Goal: Navigation & Orientation: Find specific page/section

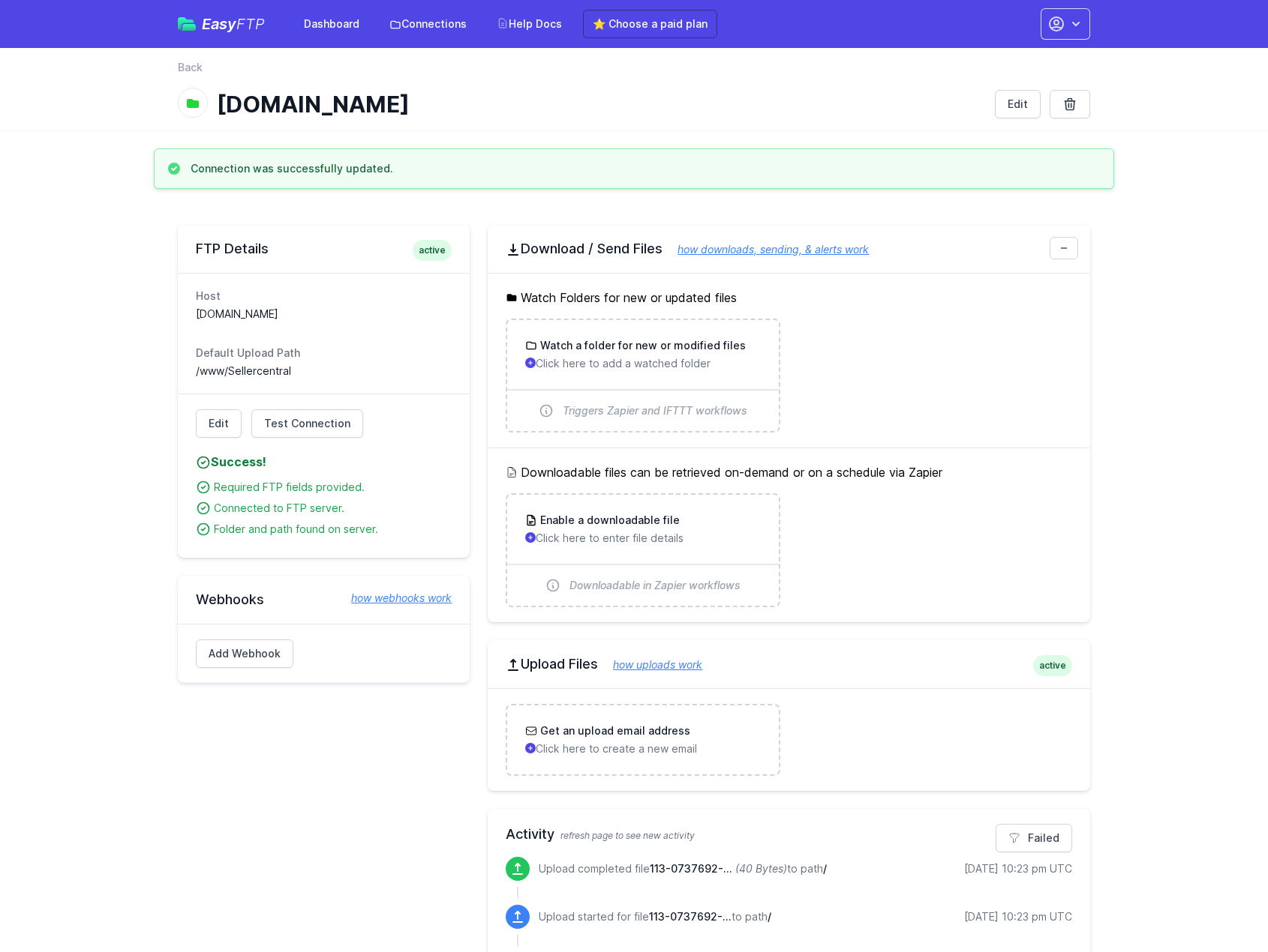
click at [221, 33] on div "Easy FTP Dashboard Connections Help Docs ⭐ Choose a paid plan" at bounding box center [448, 24] width 539 height 29
click at [228, 24] on span "Easy FTP" at bounding box center [233, 24] width 63 height 15
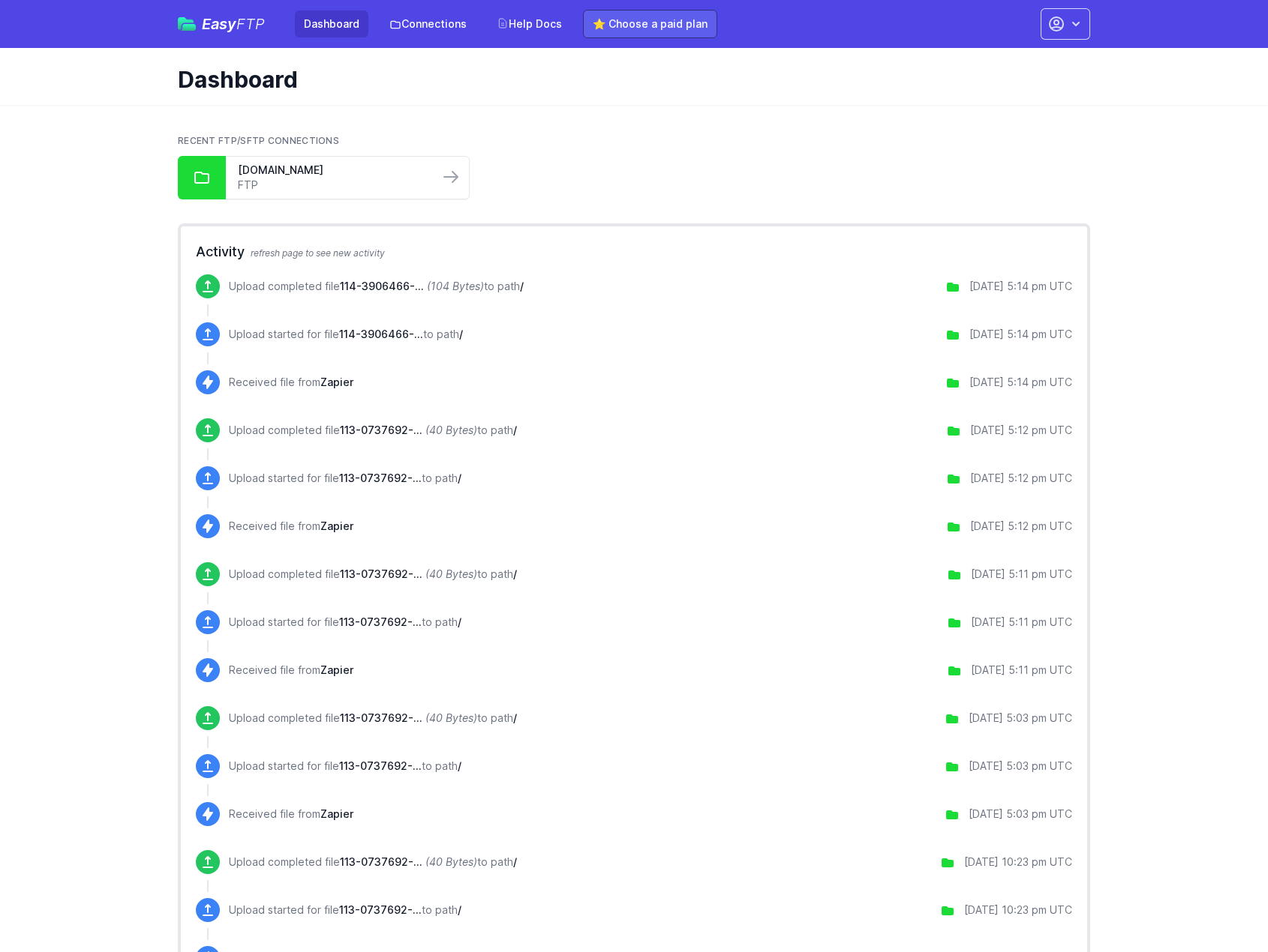
click at [599, 24] on link "⭐ Choose a paid plan" at bounding box center [650, 24] width 134 height 29
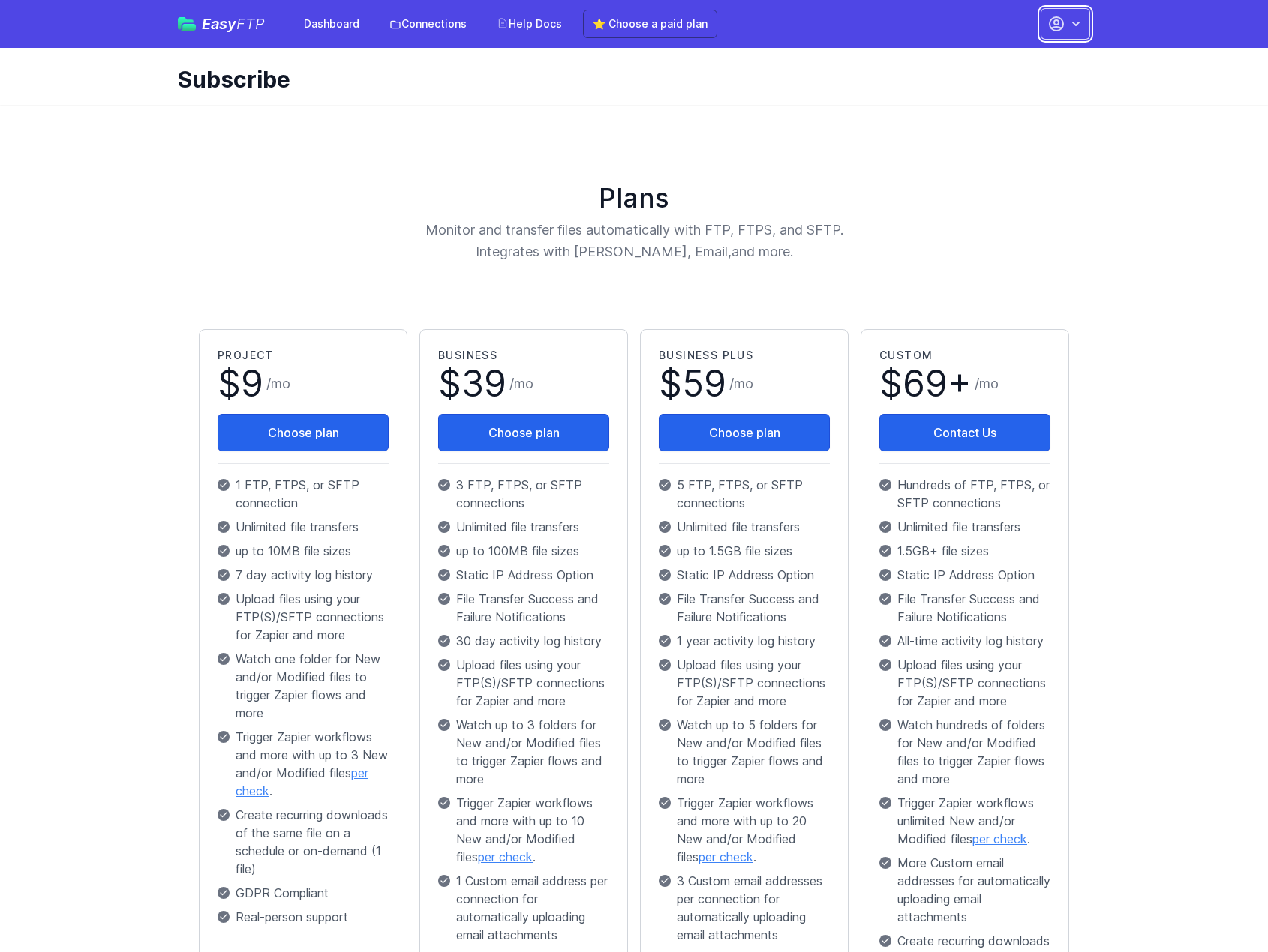
click at [1065, 27] on button "button" at bounding box center [1065, 24] width 50 height 32
click at [1031, 67] on link "Account Settings" at bounding box center [1018, 62] width 144 height 27
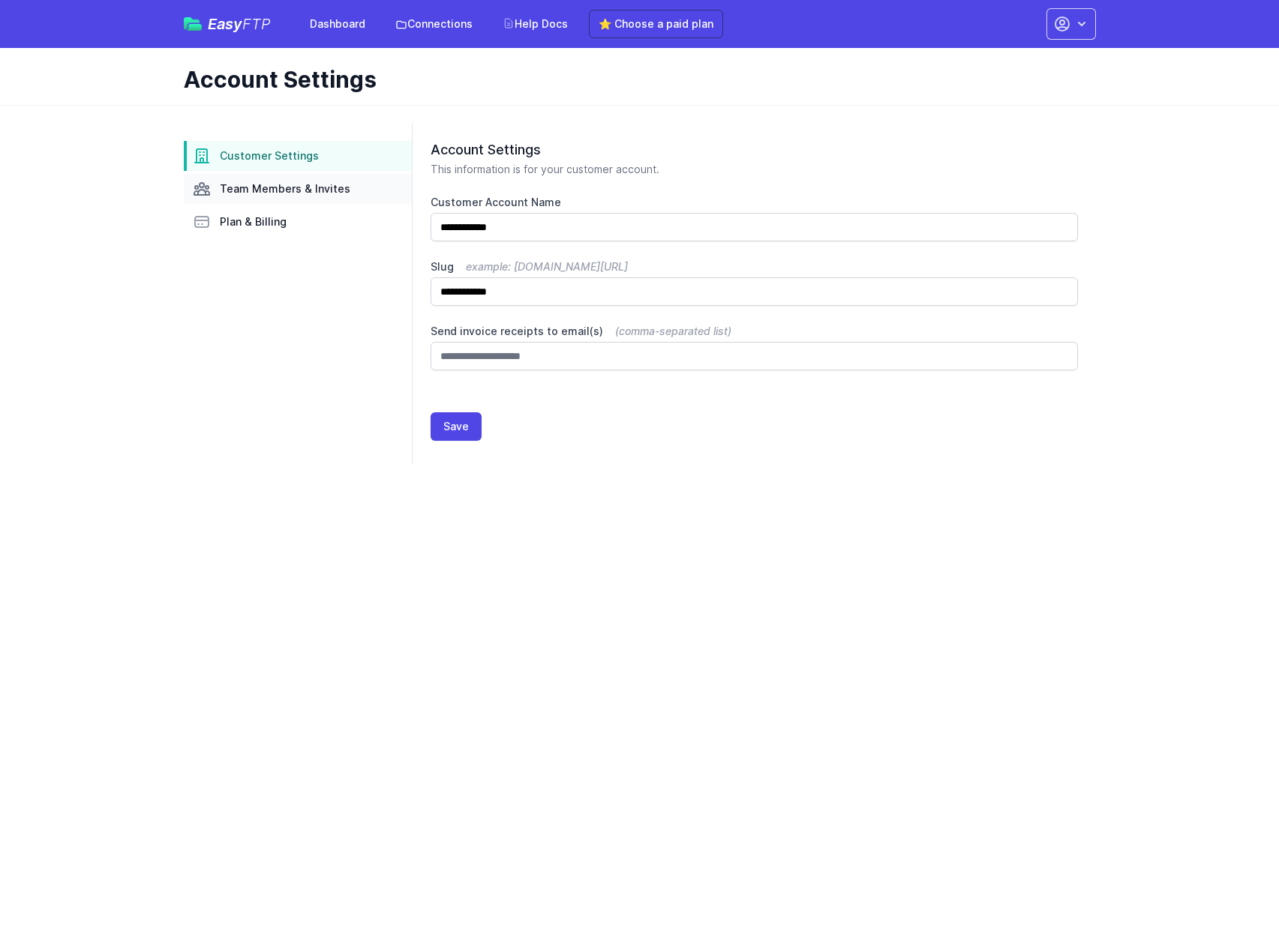
click at [305, 190] on span "Team Members & Invites" at bounding box center [285, 189] width 130 height 15
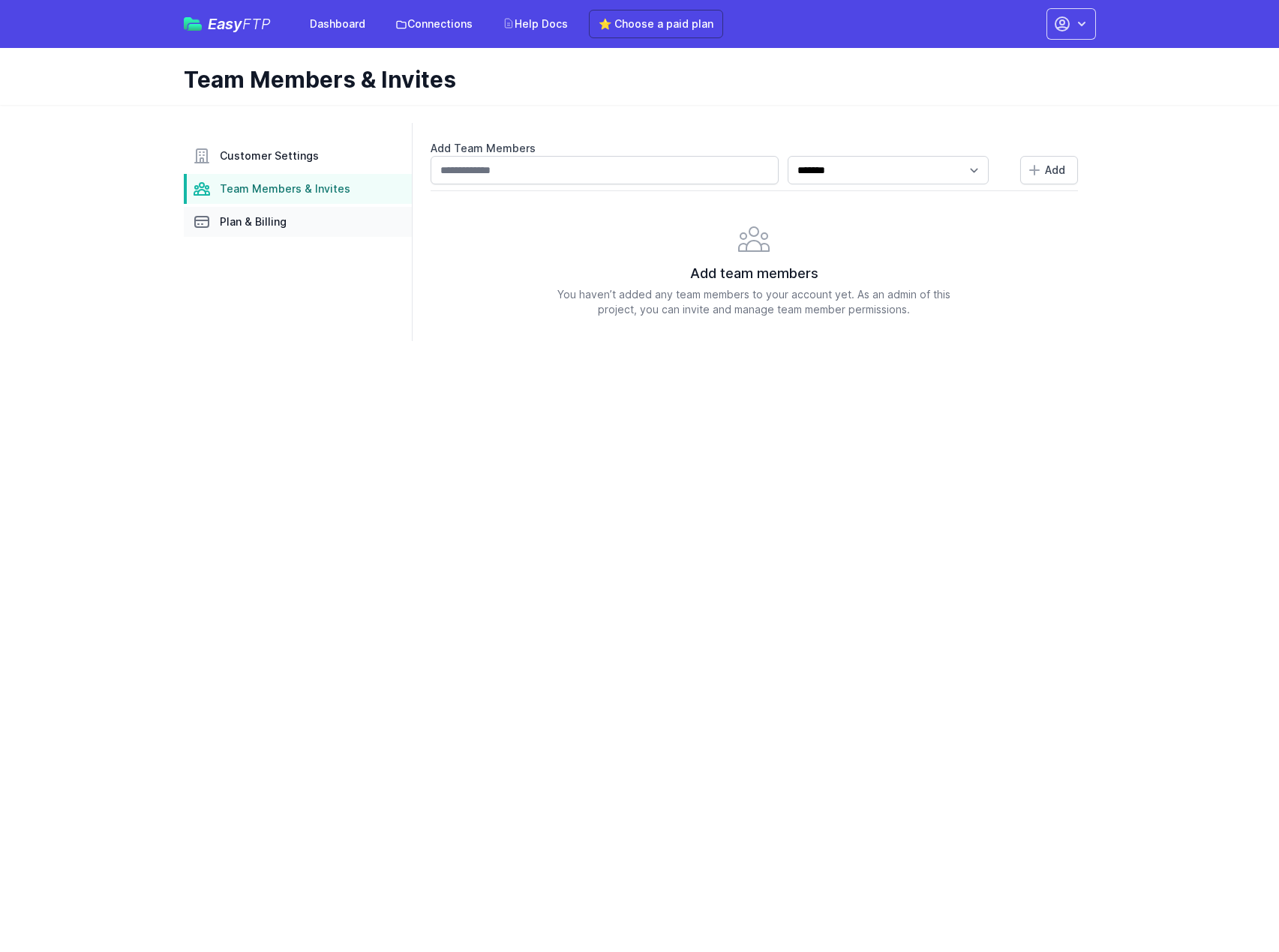
click at [263, 224] on span "Plan & Billing" at bounding box center [254, 222] width 67 height 15
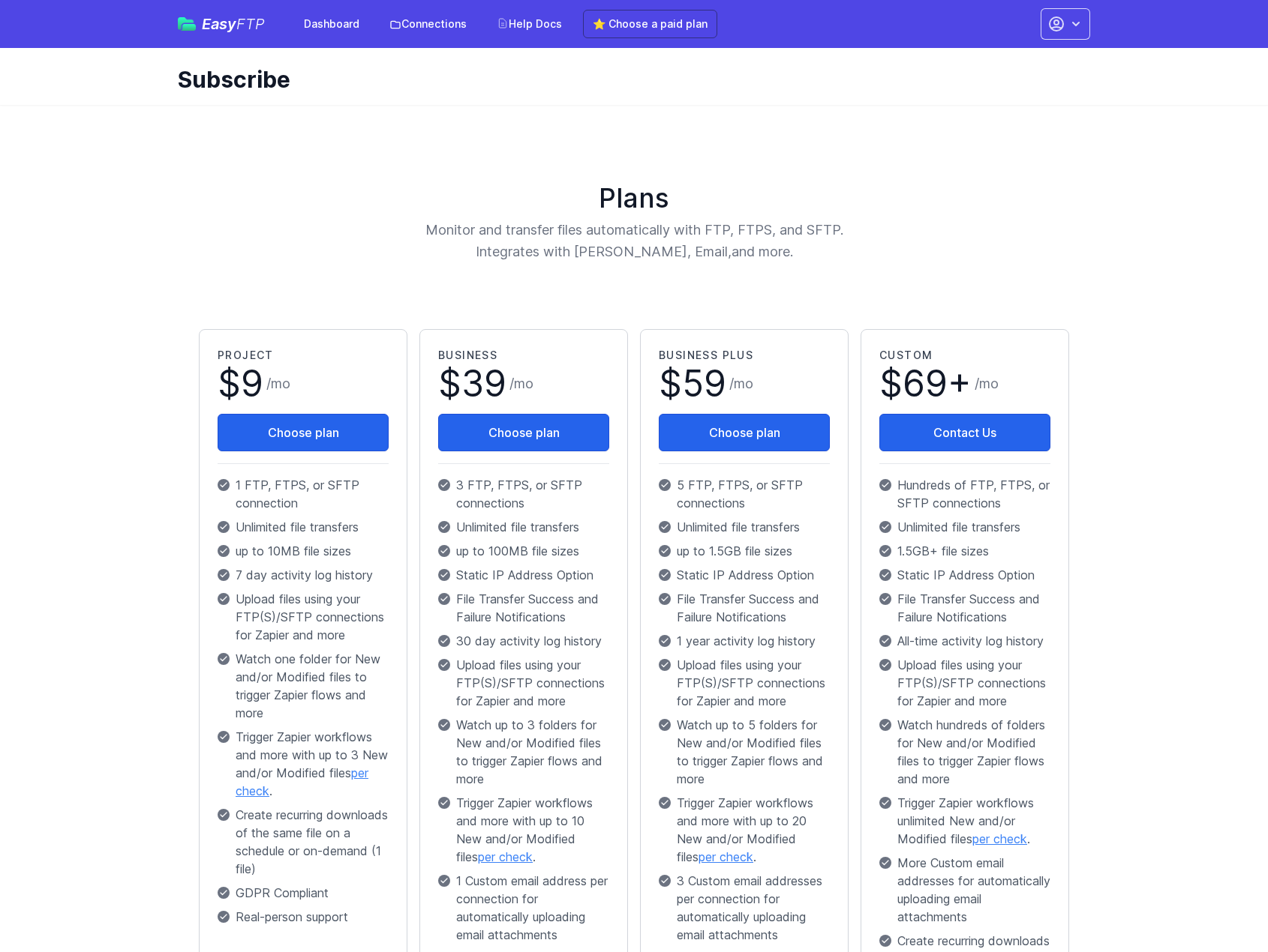
click at [216, 24] on span "Easy FTP" at bounding box center [233, 24] width 63 height 15
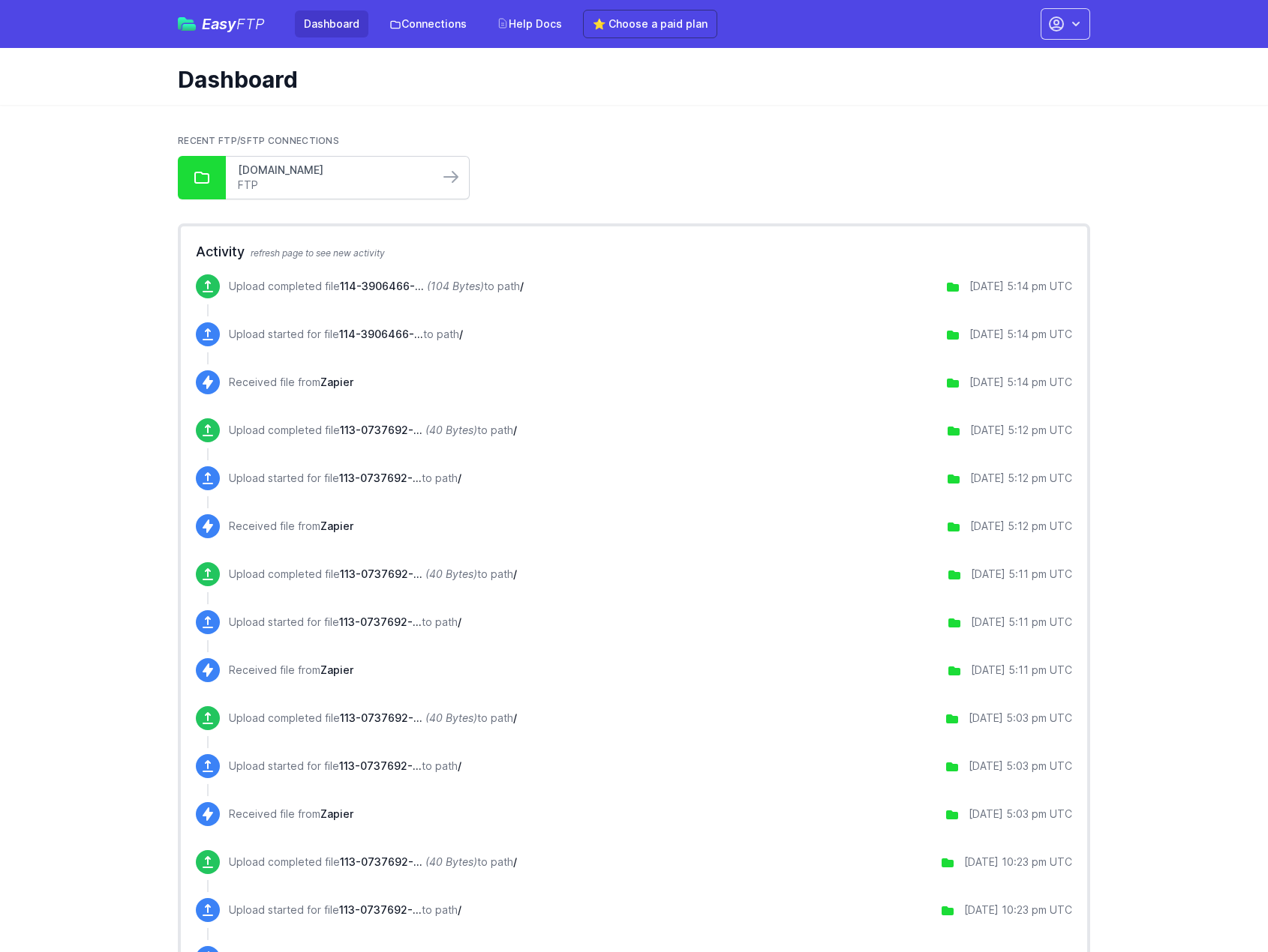
click at [363, 174] on link "[DOMAIN_NAME]" at bounding box center [332, 170] width 189 height 15
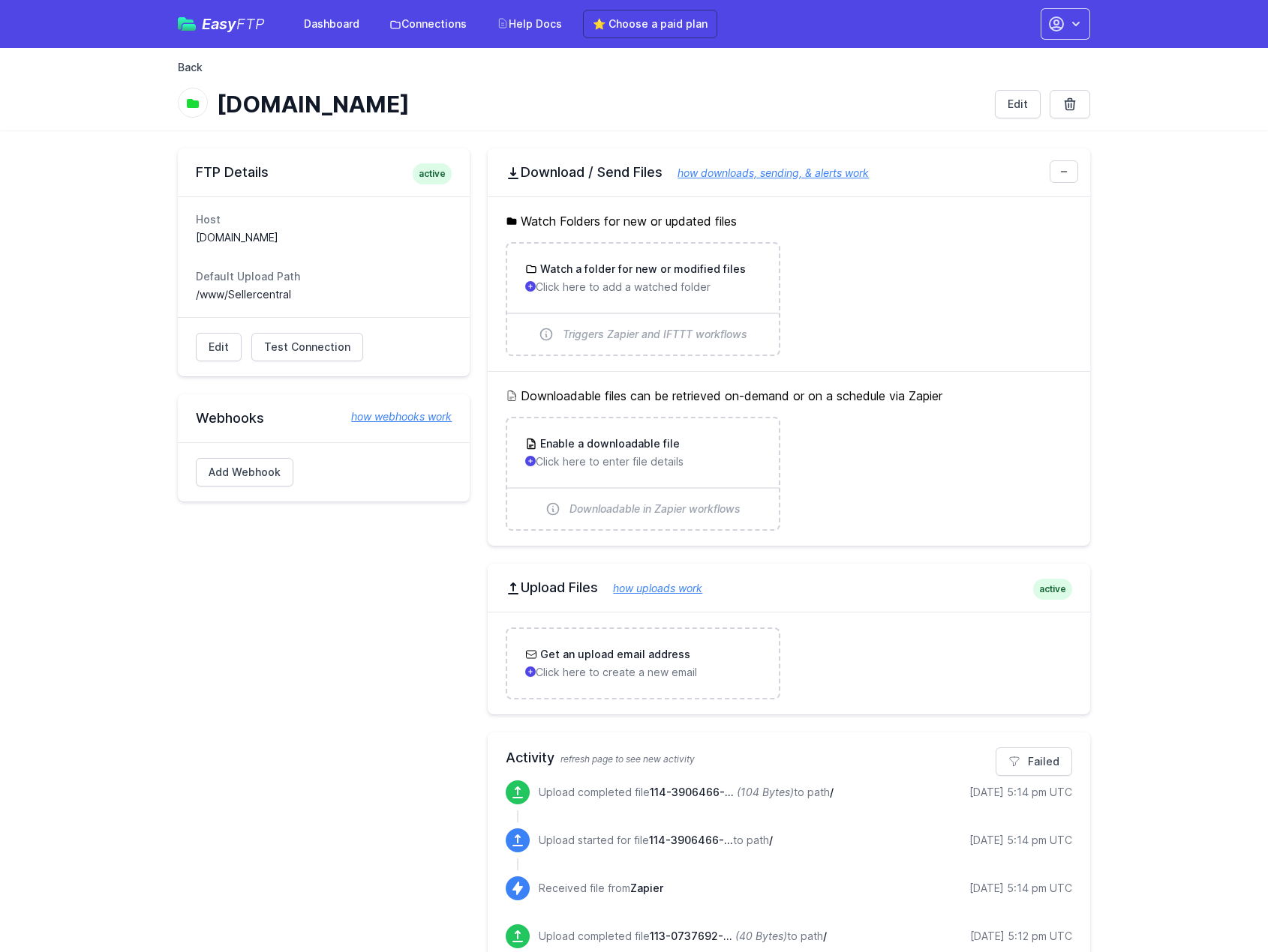
click at [189, 67] on link "Back" at bounding box center [190, 67] width 24 height 15
